Goal: Information Seeking & Learning: Find specific fact

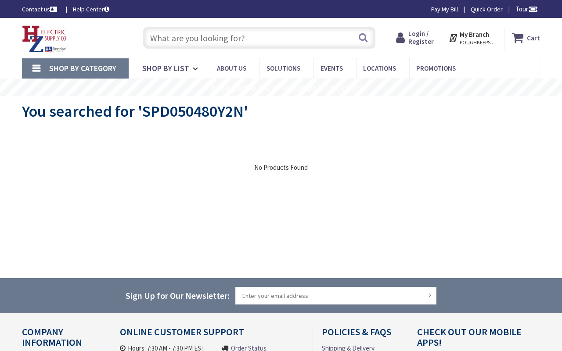
type input "[PERSON_NAME] Dr, [PERSON_NAME][GEOGRAPHIC_DATA], [GEOGRAPHIC_DATA]"
